Goal: Information Seeking & Learning: Understand process/instructions

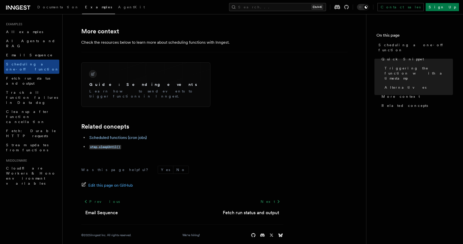
scroll to position [382, 0]
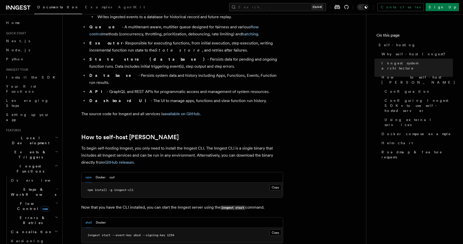
scroll to position [424, 0]
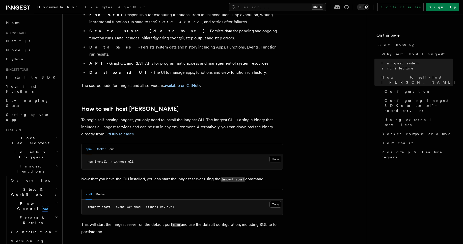
click at [99, 144] on button "Docker" at bounding box center [101, 149] width 10 height 10
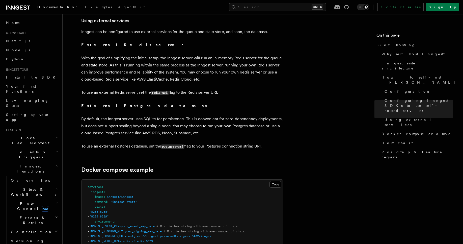
scroll to position [1030, 0]
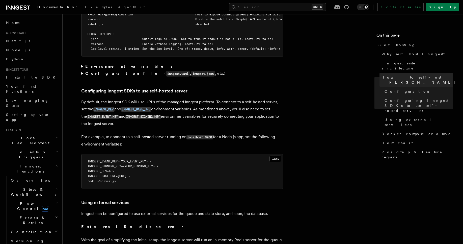
click at [397, 75] on span "How to self-host Inngest" at bounding box center [419, 80] width 74 height 10
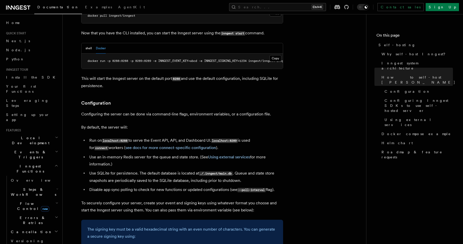
scroll to position [582, 0]
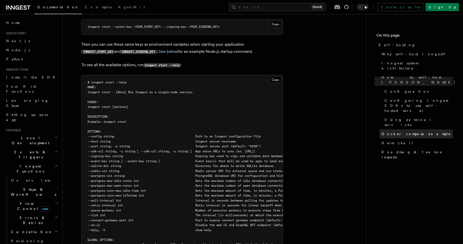
click at [390, 131] on span "Docker compose example" at bounding box center [416, 133] width 69 height 5
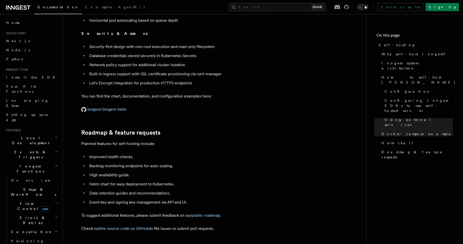
scroll to position [1923, 0]
